Goal: Check status: Check status

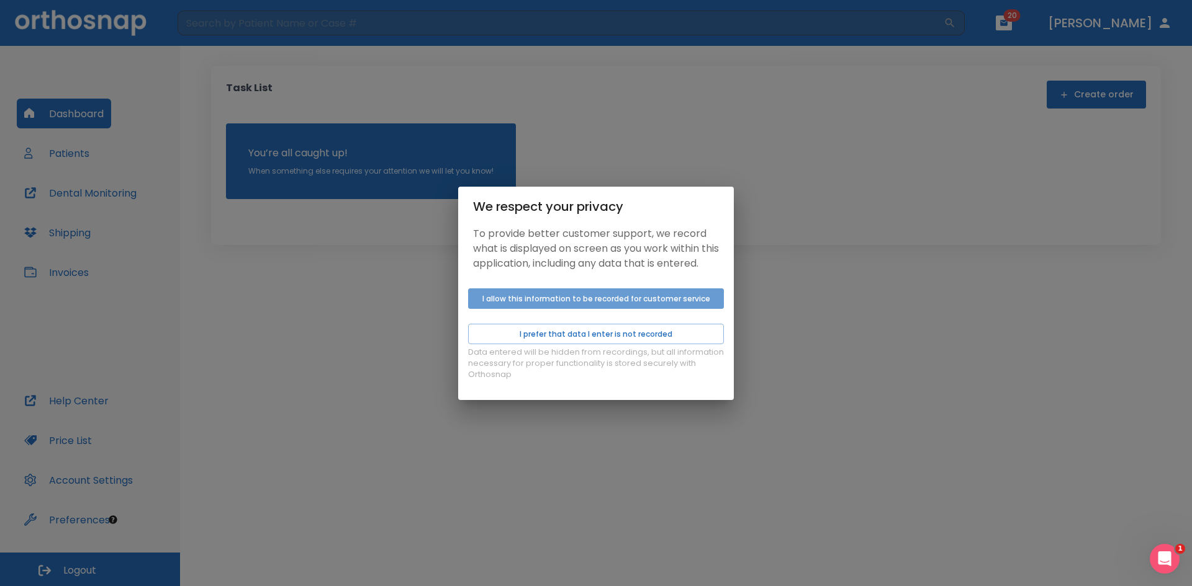
click at [583, 304] on button "I allow this information to be recorded for customer service" at bounding box center [596, 299] width 256 height 20
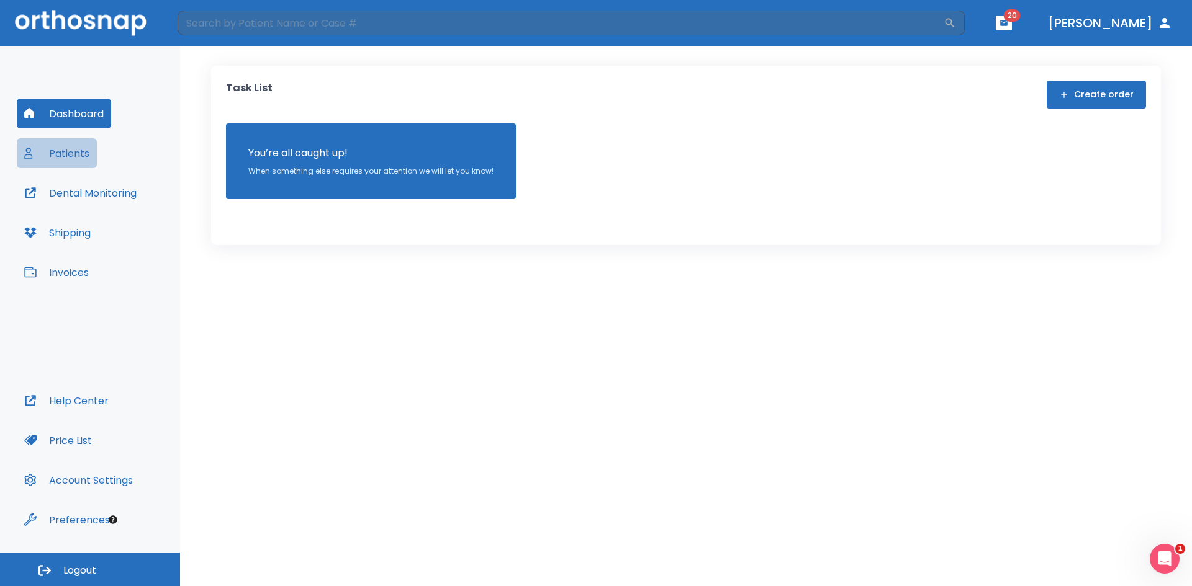
click at [71, 155] on button "Patients" at bounding box center [57, 153] width 80 height 30
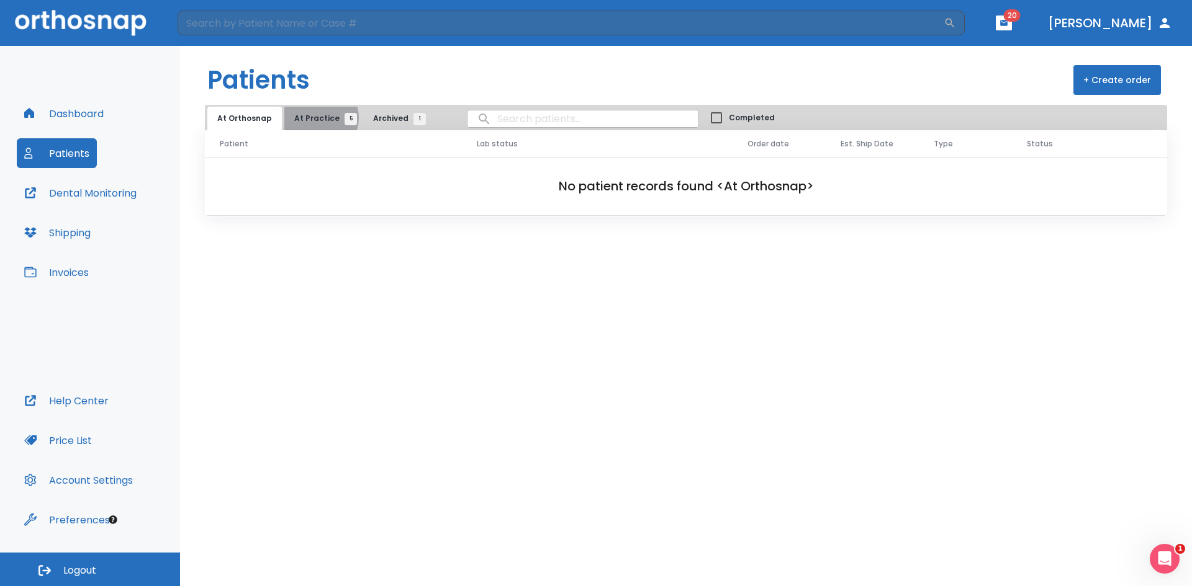
click at [314, 118] on span "At Practice 5" at bounding box center [322, 118] width 56 height 11
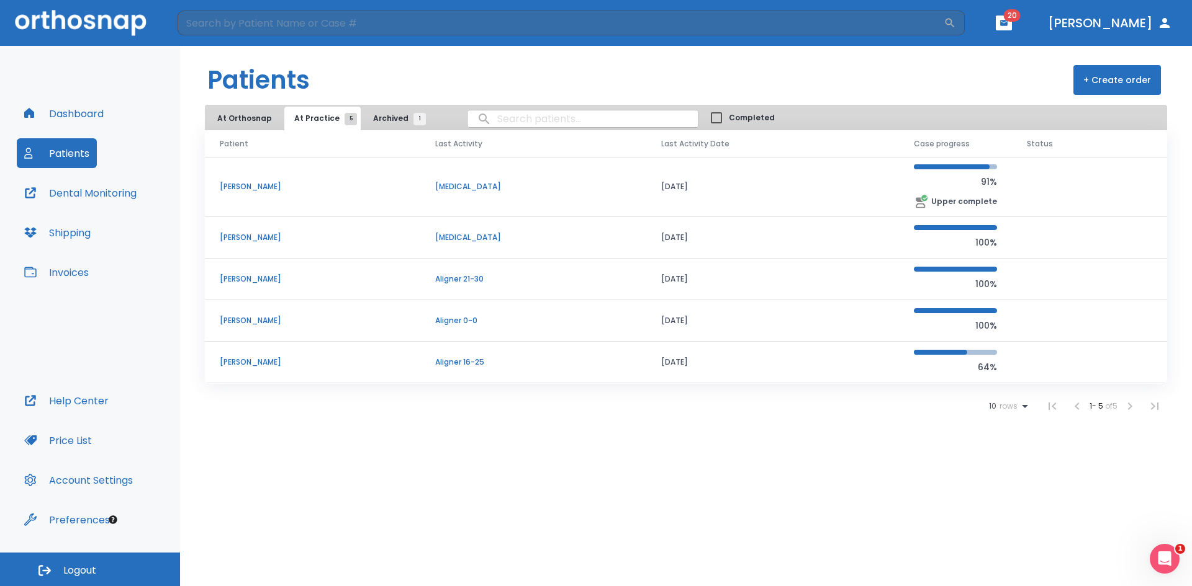
click at [352, 281] on p "[PERSON_NAME]" at bounding box center [313, 279] width 186 height 11
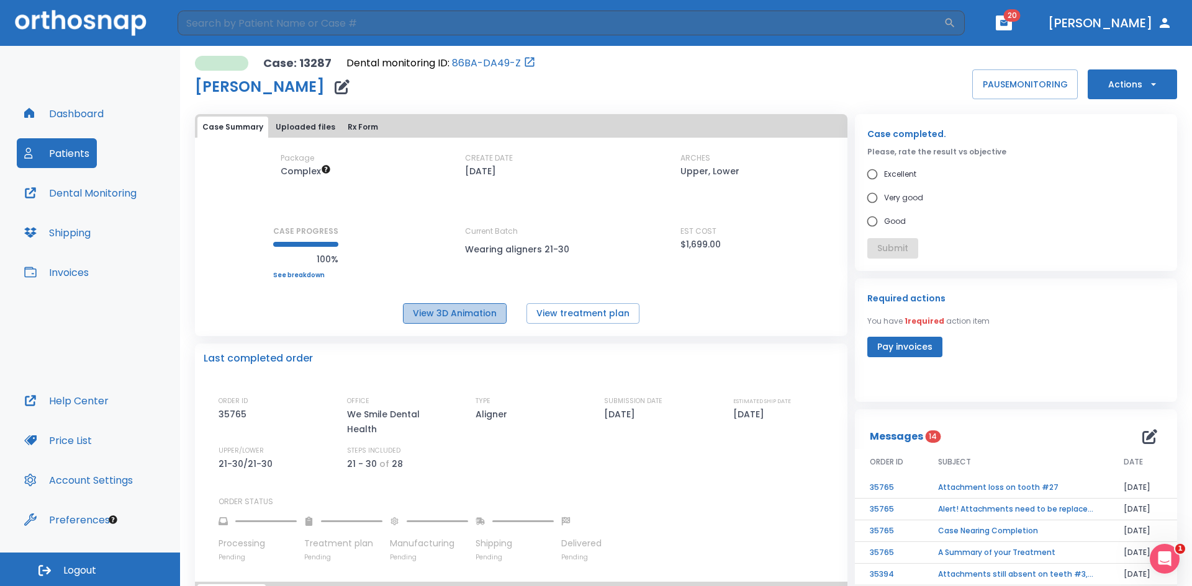
click at [442, 317] on button "View 3D Animation" at bounding box center [455, 313] width 104 height 20
